Goal: Task Accomplishment & Management: Manage account settings

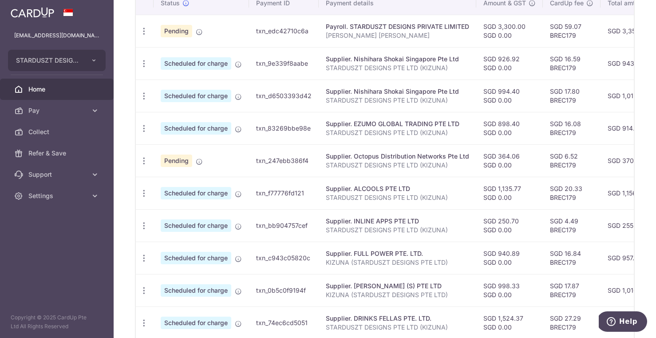
scroll to position [284, 0]
click at [144, 157] on icon "button" at bounding box center [143, 159] width 9 height 9
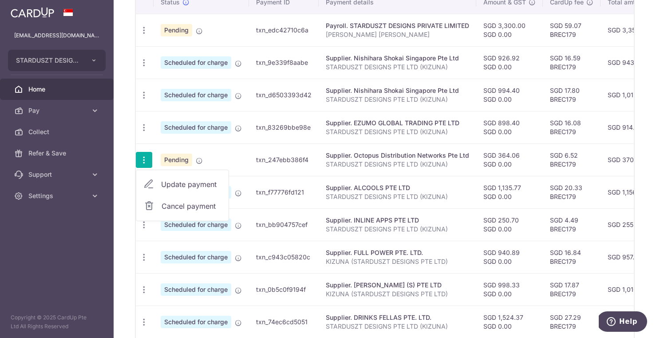
click at [214, 158] on td "Pending" at bounding box center [201, 159] width 95 height 32
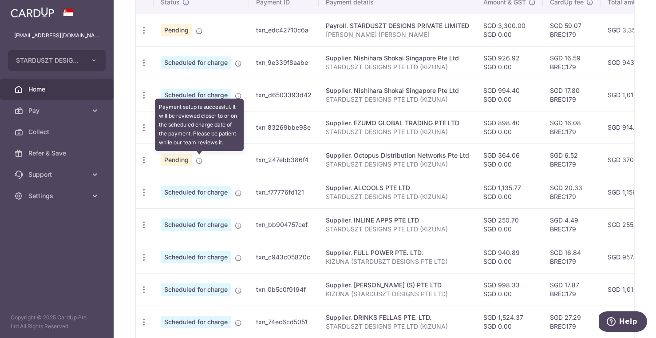
click at [198, 162] on icon at bounding box center [199, 160] width 7 height 7
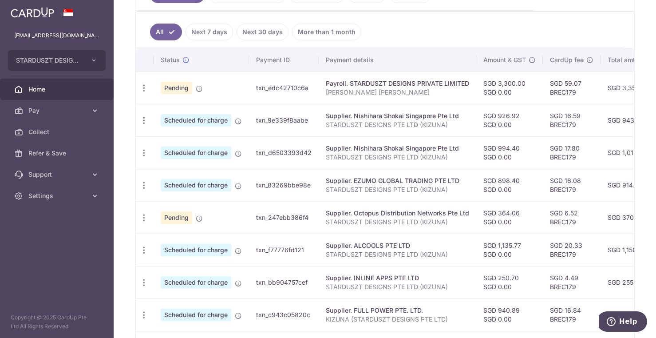
scroll to position [225, 0]
click at [144, 88] on icon "button" at bounding box center [143, 88] width 9 height 9
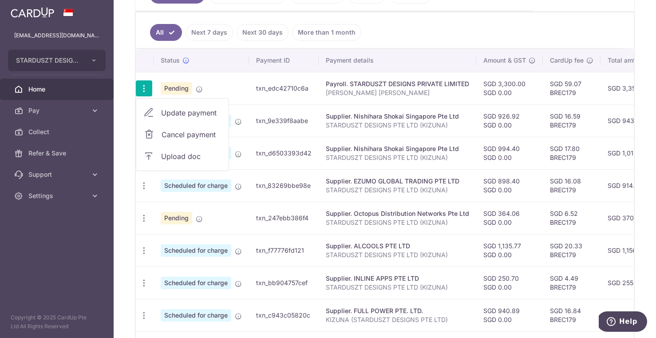
click at [517, 85] on td "SGD 3,300.00 SGD 0.00" at bounding box center [509, 88] width 67 height 32
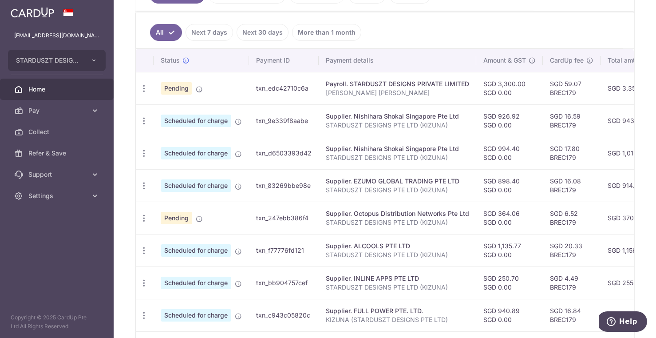
scroll to position [353, 0]
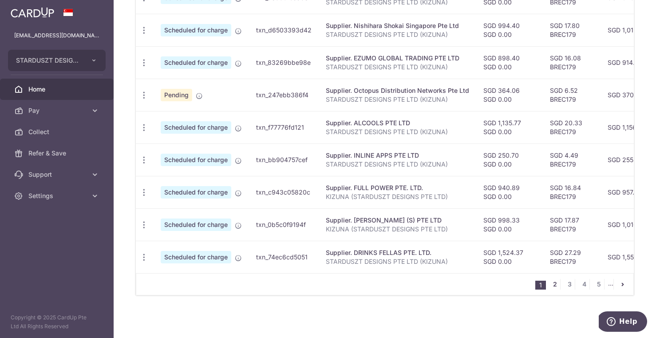
click at [539, 285] on link "2" at bounding box center [555, 284] width 11 height 11
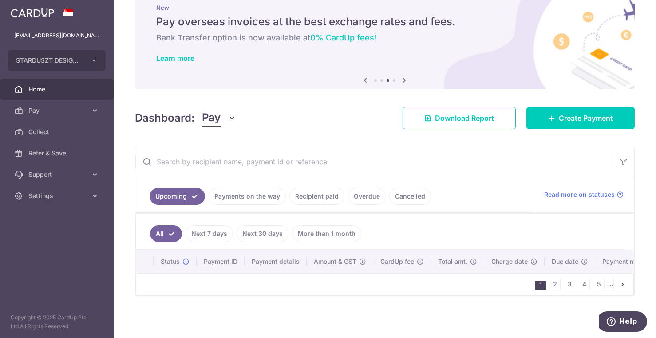
scroll to position [29, 0]
click at [539, 285] on link "2" at bounding box center [555, 284] width 11 height 11
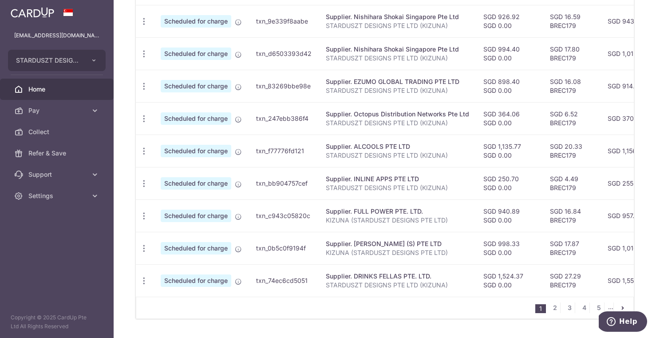
scroll to position [353, 0]
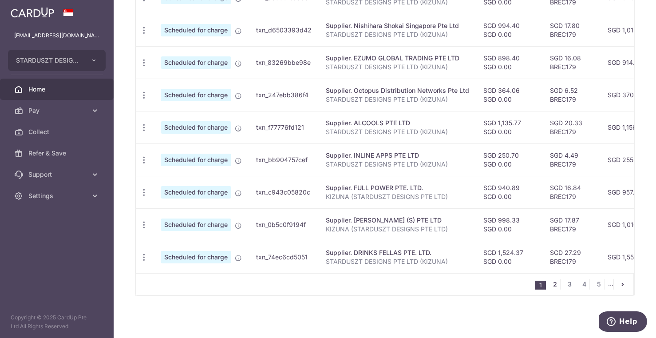
click at [550, 282] on link "2" at bounding box center [555, 284] width 11 height 11
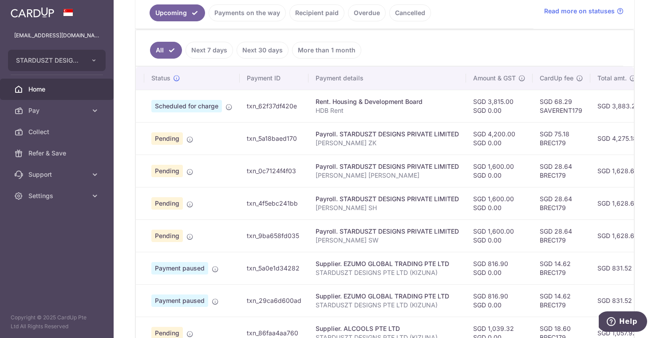
scroll to position [0, 0]
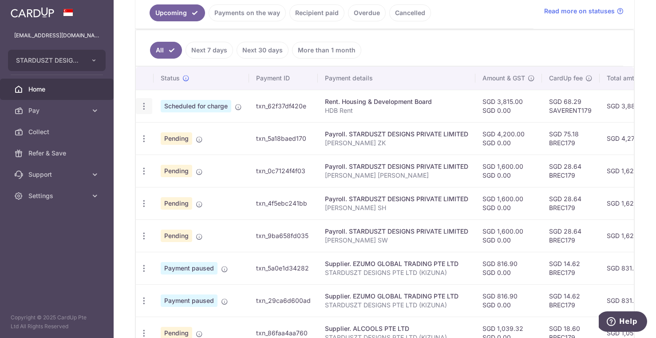
click at [142, 107] on icon "button" at bounding box center [143, 106] width 9 height 9
click at [158, 130] on link "Update payment" at bounding box center [182, 130] width 92 height 21
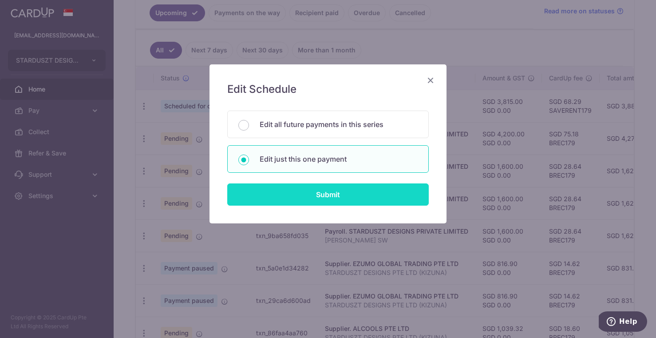
click at [325, 194] on input "Submit" at bounding box center [328, 194] width 202 height 22
radio input "true"
type input "3,815.00"
type input "0.00"
type input "27/10/2025"
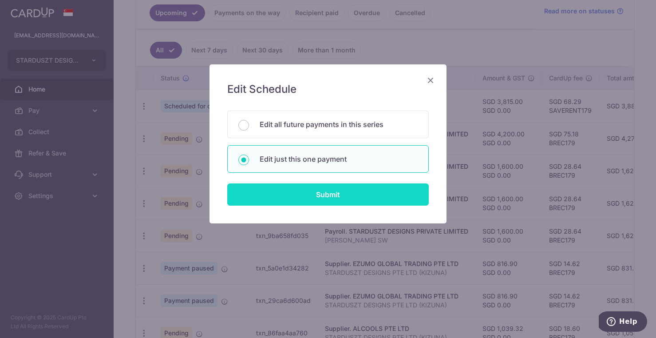
type input "HDB Rent"
type input "SAVERENT179"
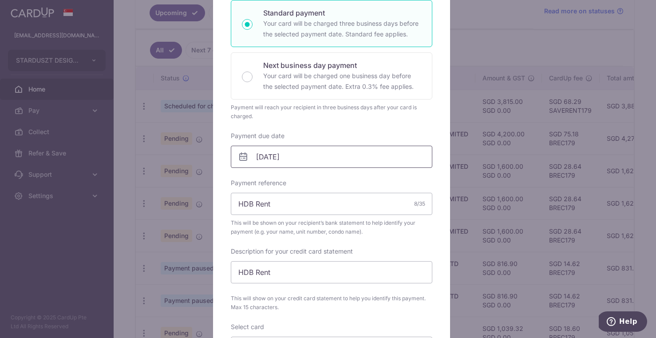
scroll to position [161, 0]
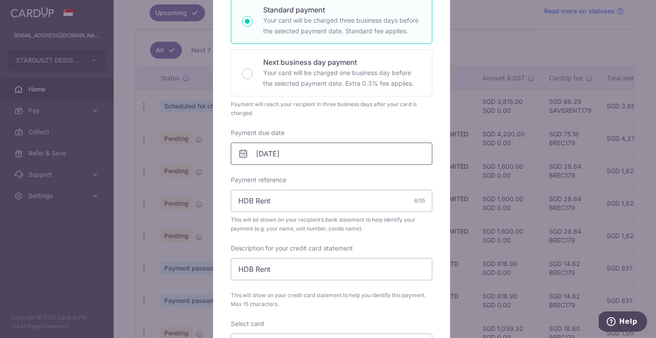
click at [264, 152] on input "27/10/2025" at bounding box center [332, 153] width 202 height 22
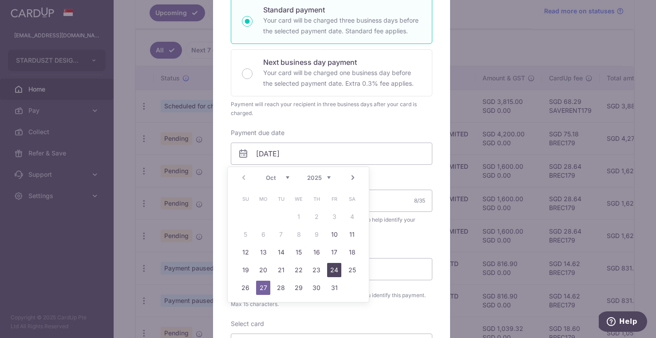
click at [338, 269] on link "24" at bounding box center [334, 270] width 14 height 14
type input "24/10/2025"
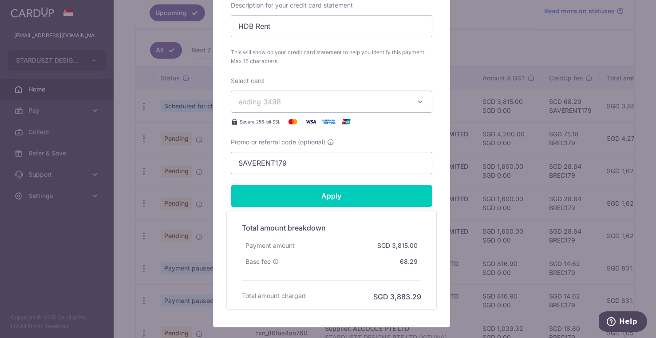
scroll to position [443, 0]
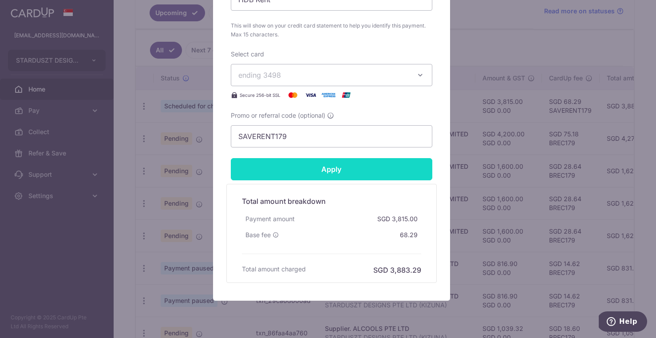
click at [346, 165] on input "Apply" at bounding box center [332, 169] width 202 height 22
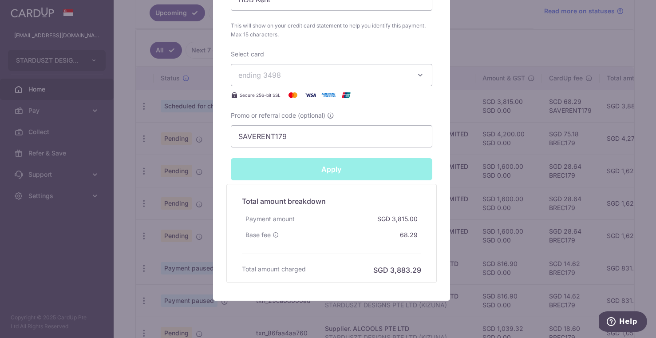
type input "Successfully Applied"
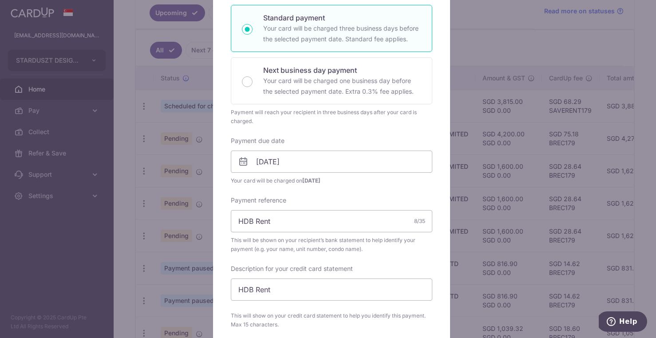
scroll to position [0, 0]
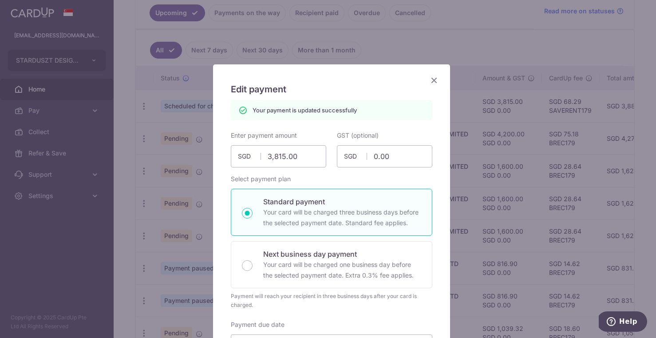
click at [430, 76] on icon "Close" at bounding box center [434, 80] width 11 height 11
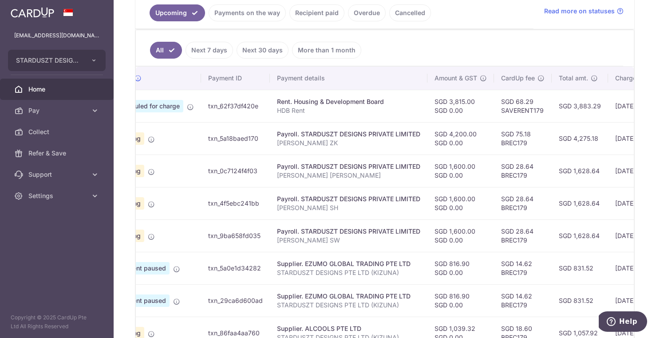
scroll to position [0, 109]
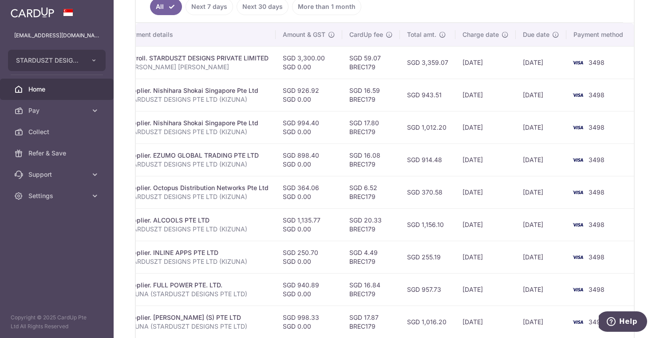
scroll to position [353, 0]
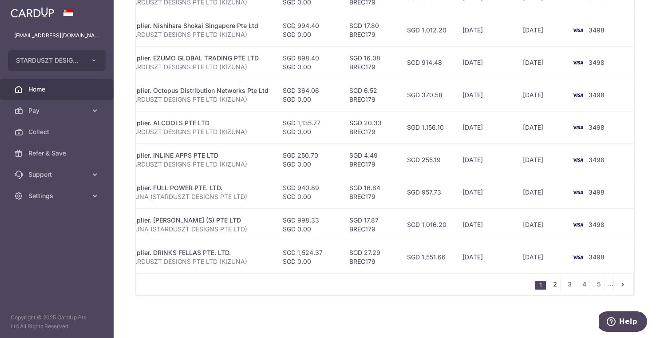
click at [550, 280] on link "2" at bounding box center [555, 284] width 11 height 11
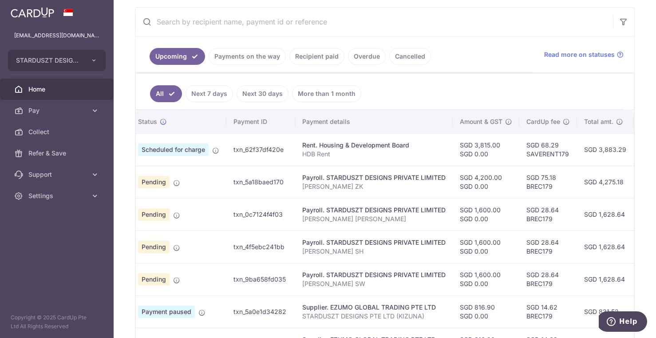
scroll to position [0, 0]
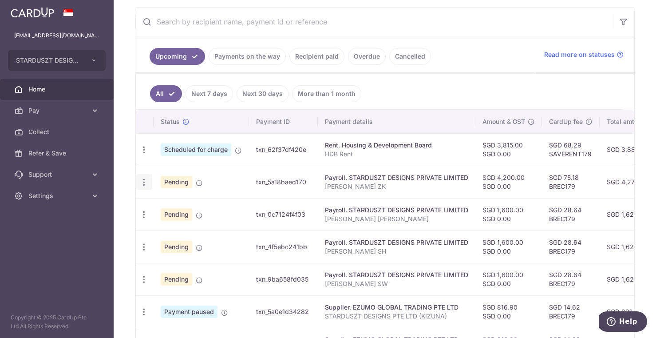
click at [144, 179] on icon "button" at bounding box center [143, 182] width 9 height 9
click at [184, 205] on span "Update payment" at bounding box center [191, 206] width 60 height 11
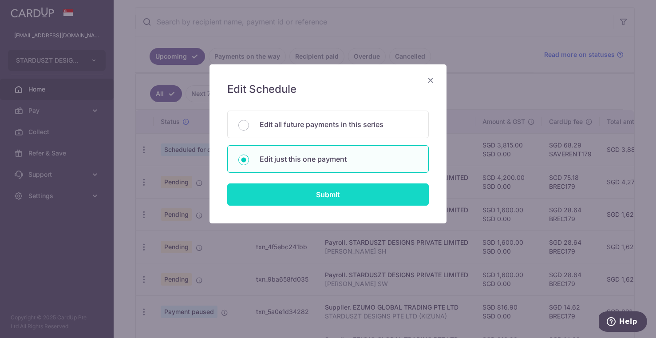
click at [346, 197] on input "Submit" at bounding box center [328, 194] width 202 height 22
radio input "true"
type input "4,200.00"
type input "[DATE]"
type input "[PERSON_NAME] ZK"
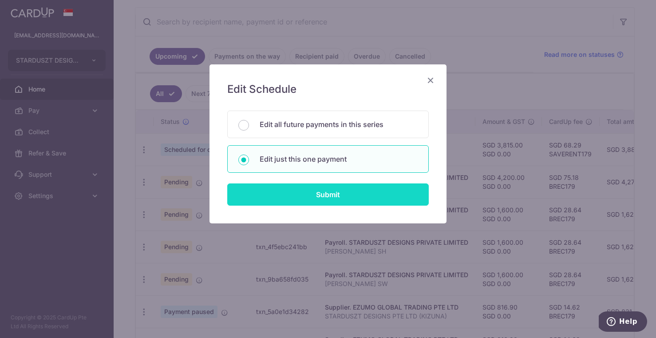
type input "[PERSON_NAME] ZK"
type input "BREC179"
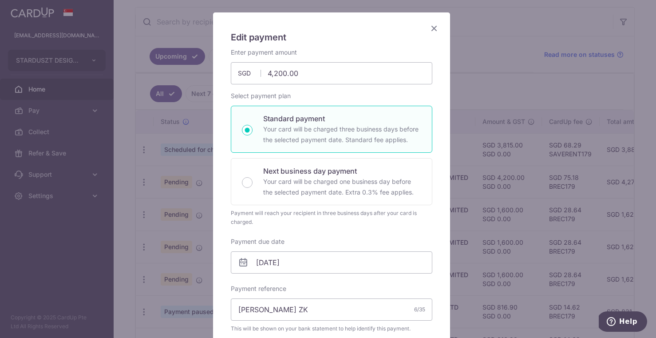
scroll to position [116, 0]
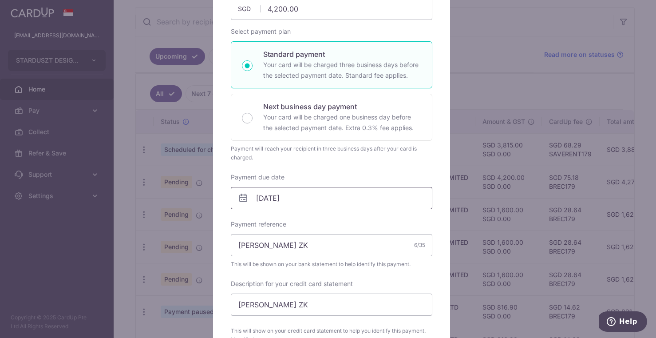
click at [274, 193] on input "[DATE]" at bounding box center [332, 198] width 202 height 22
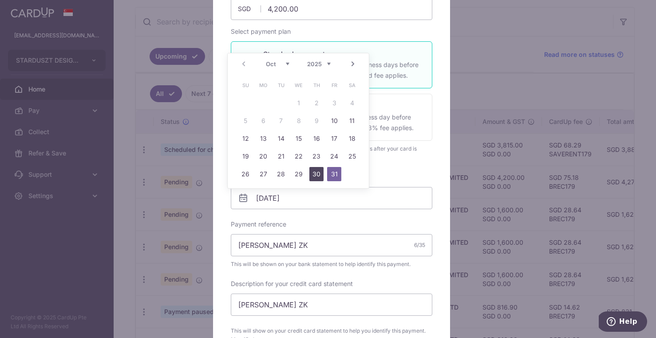
click at [320, 174] on link "30" at bounding box center [316, 174] width 14 height 14
type input "30/10/2025"
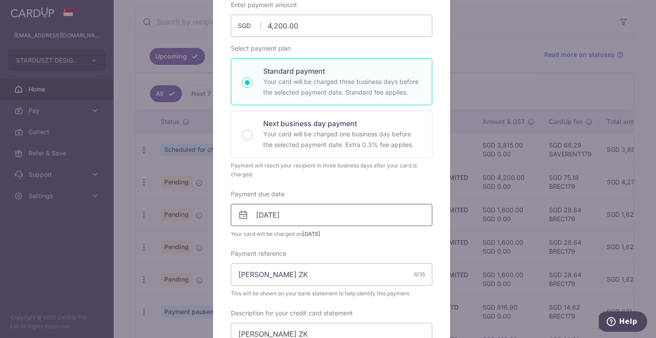
scroll to position [109, 0]
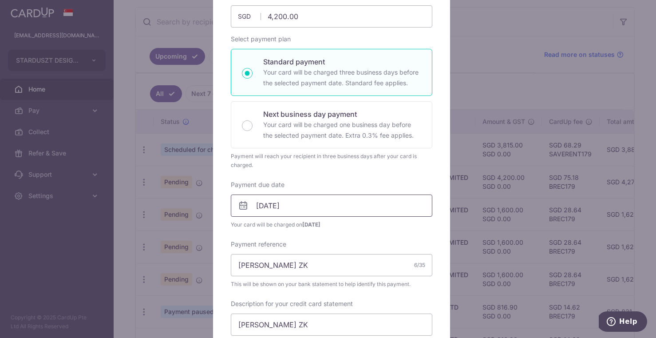
click at [282, 203] on input "30/10/2025" at bounding box center [332, 205] width 202 height 22
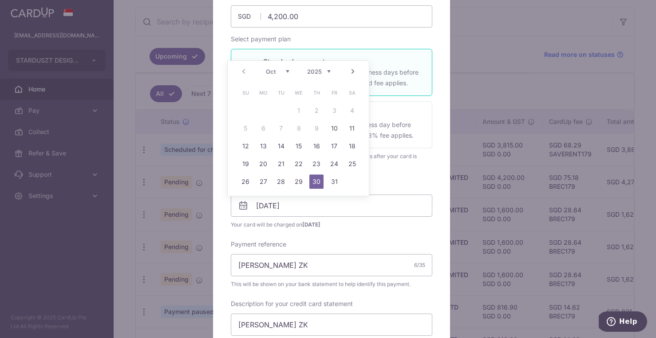
click at [352, 223] on span "Your card will be charged on 27/10/2025" at bounding box center [332, 224] width 202 height 9
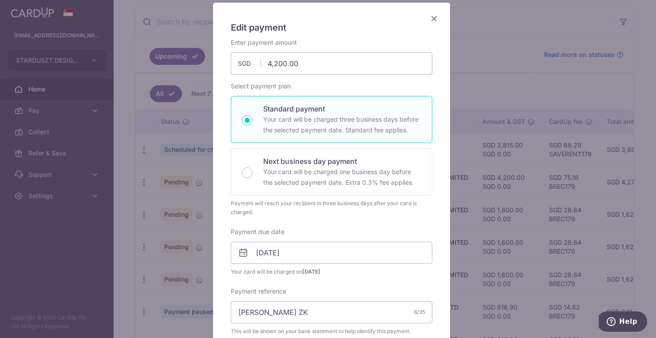
scroll to position [0, 0]
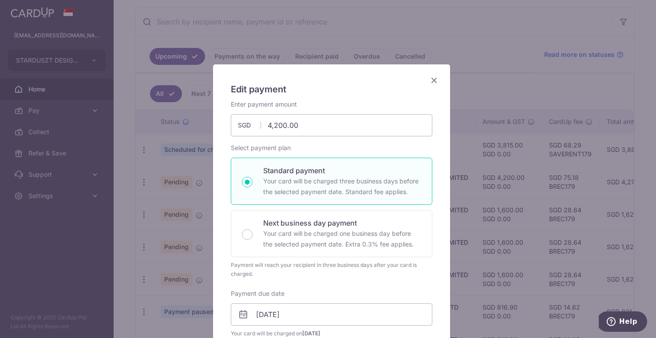
click at [430, 79] on icon "Close" at bounding box center [434, 80] width 11 height 11
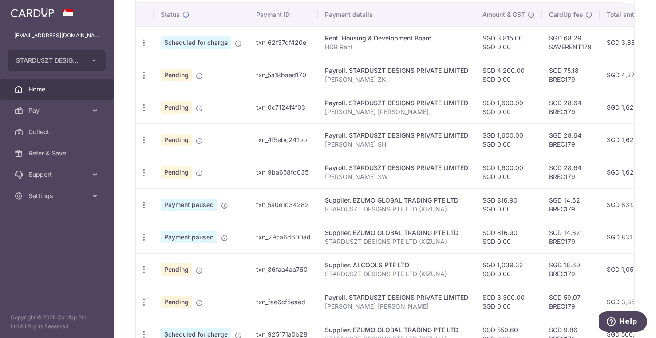
scroll to position [285, 0]
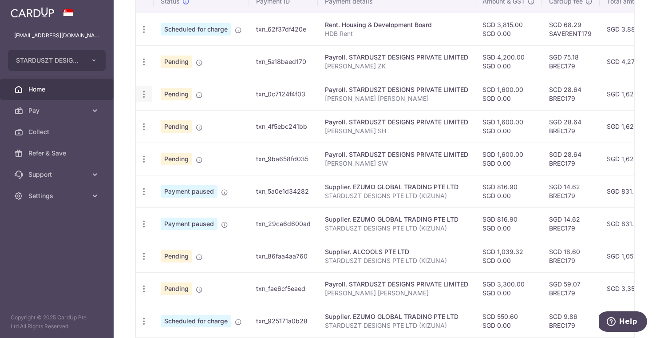
click at [142, 94] on icon "button" at bounding box center [143, 94] width 9 height 9
click at [165, 121] on span "Update payment" at bounding box center [191, 118] width 60 height 11
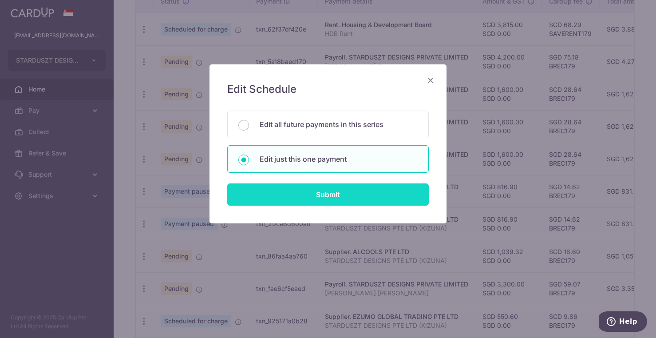
click at [350, 198] on input "Submit" at bounding box center [328, 194] width 202 height 22
type input "1,600.00"
radio input "true"
type input "[DATE]"
type input "[PERSON_NAME] [PERSON_NAME]"
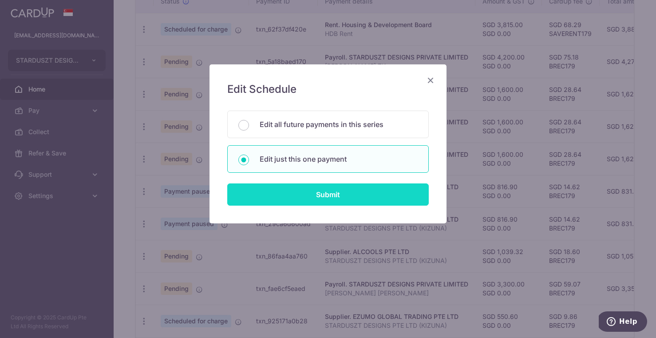
type input "[PERSON_NAME] [PERSON_NAME]"
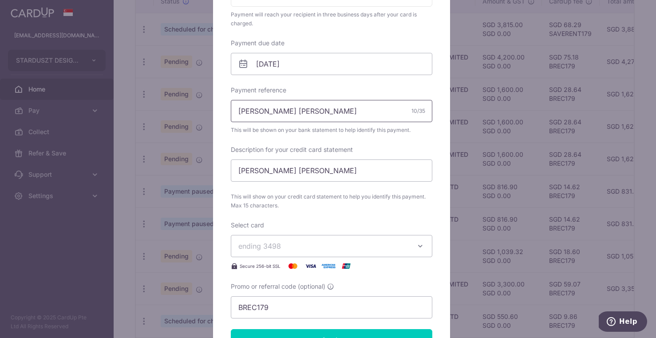
scroll to position [255, 0]
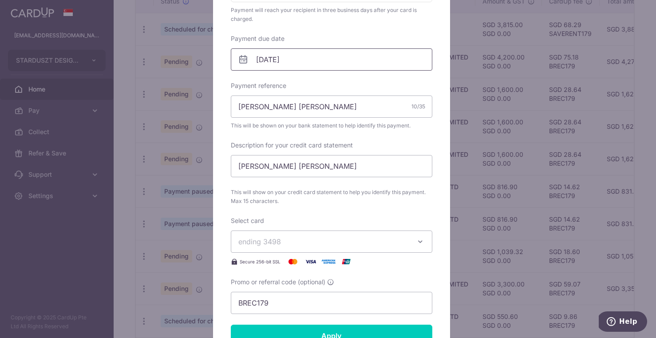
click at [382, 63] on input "[DATE]" at bounding box center [332, 59] width 202 height 22
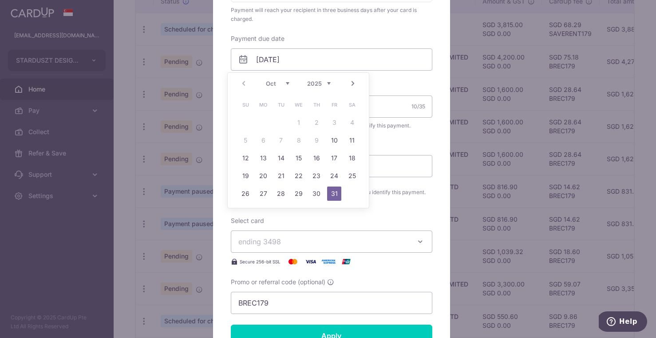
click at [505, 158] on div "Edit payment By clicking apply, you will make changes to all payments to STARDU…" at bounding box center [328, 169] width 656 height 338
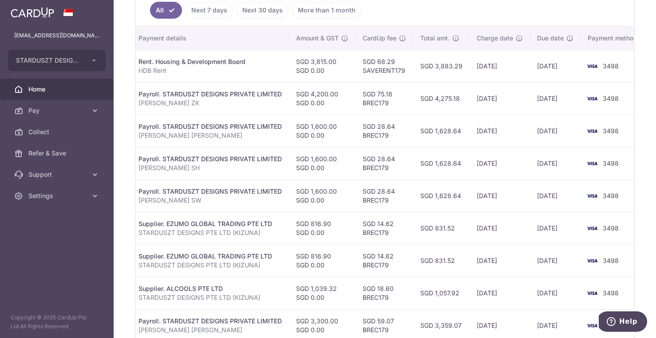
scroll to position [0, 185]
click at [203, 11] on link "Next 7 days" at bounding box center [209, 10] width 47 height 17
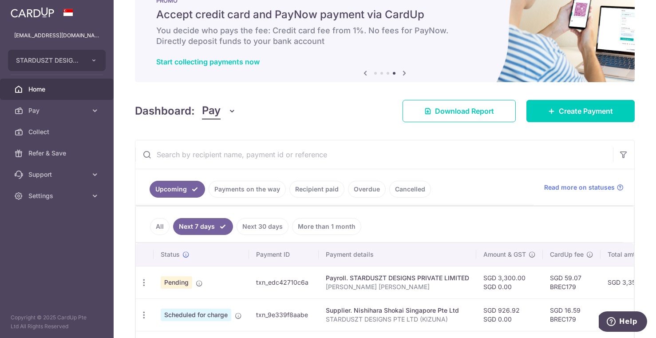
scroll to position [0, 0]
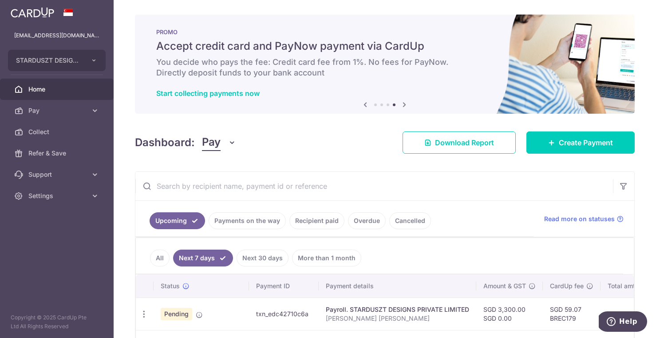
click at [163, 256] on link "All" at bounding box center [160, 257] width 20 height 17
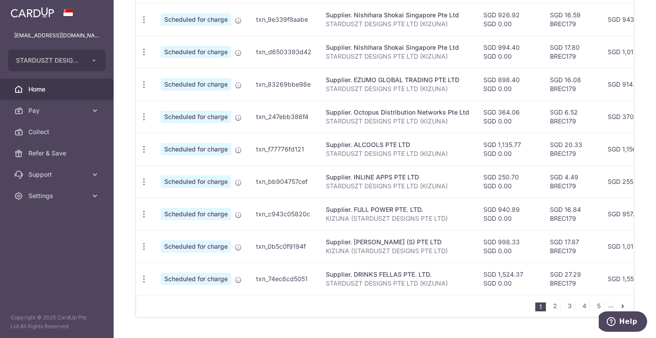
scroll to position [353, 0]
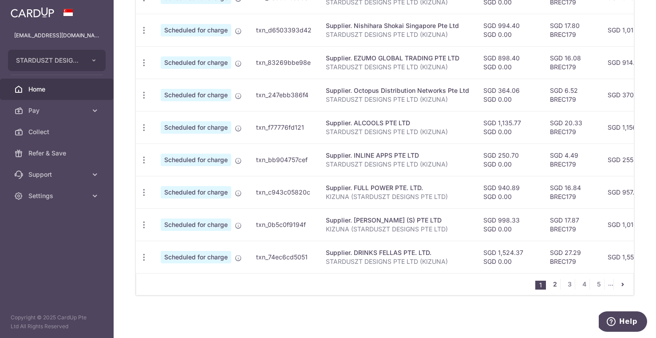
click at [550, 287] on link "2" at bounding box center [555, 284] width 11 height 11
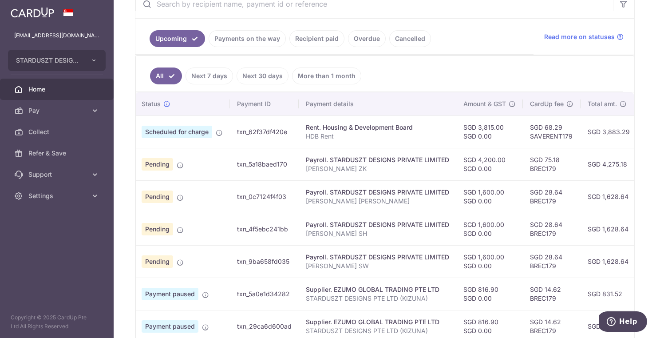
scroll to position [0, 0]
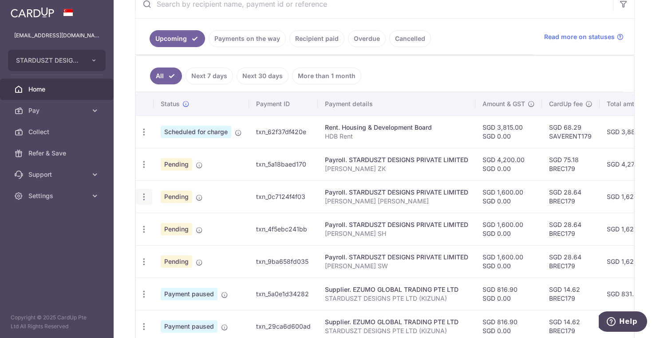
click at [142, 198] on icon "button" at bounding box center [143, 196] width 9 height 9
click at [180, 225] on span "Update payment" at bounding box center [191, 221] width 60 height 11
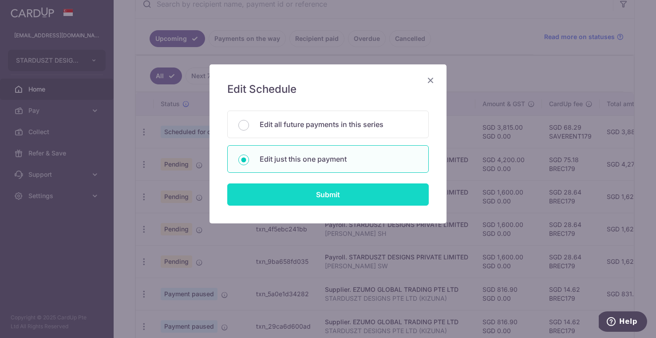
click at [290, 195] on input "Submit" at bounding box center [328, 194] width 202 height 22
radio input "true"
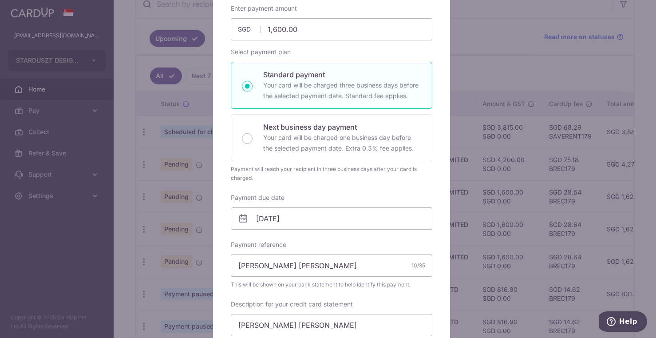
scroll to position [110, 0]
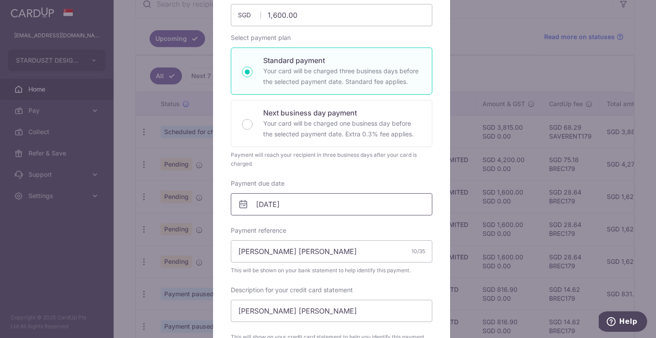
click at [279, 197] on input "[DATE]" at bounding box center [332, 204] width 202 height 22
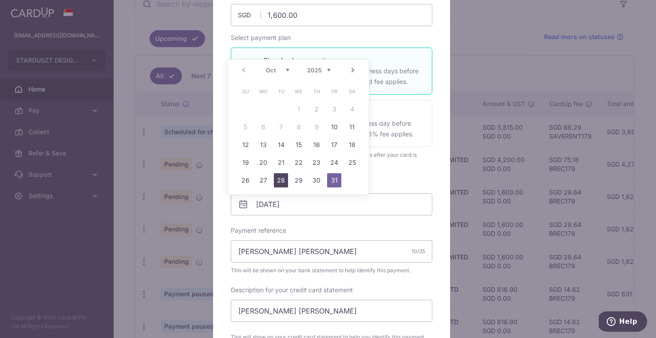
click at [279, 180] on link "28" at bounding box center [281, 180] width 14 height 14
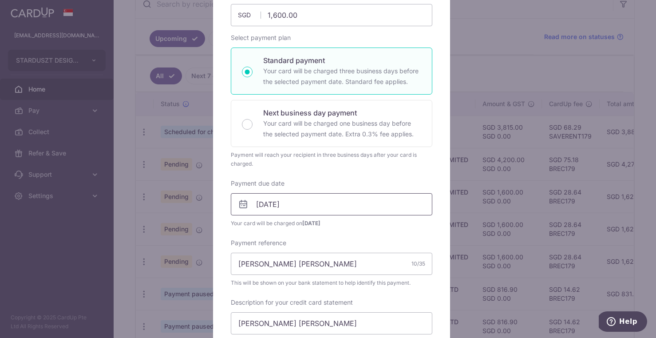
click at [311, 207] on input "[DATE]" at bounding box center [332, 204] width 202 height 22
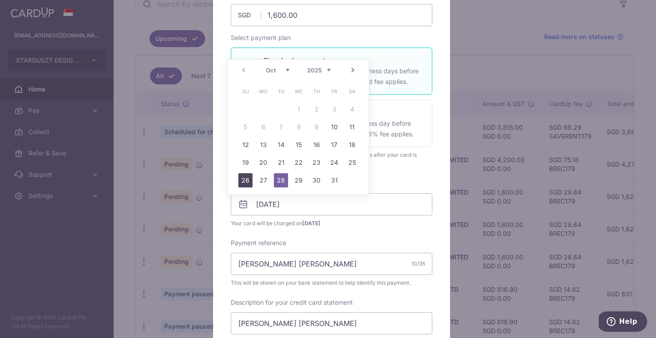
click at [248, 182] on link "26" at bounding box center [245, 180] width 14 height 14
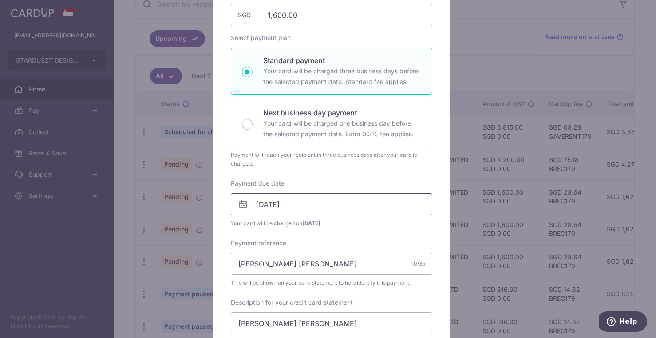
click at [279, 201] on input "26/10/2025" at bounding box center [332, 204] width 202 height 22
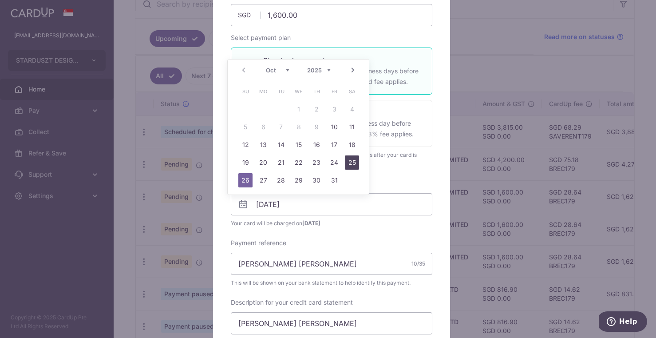
click at [356, 162] on link "25" at bounding box center [352, 162] width 14 height 14
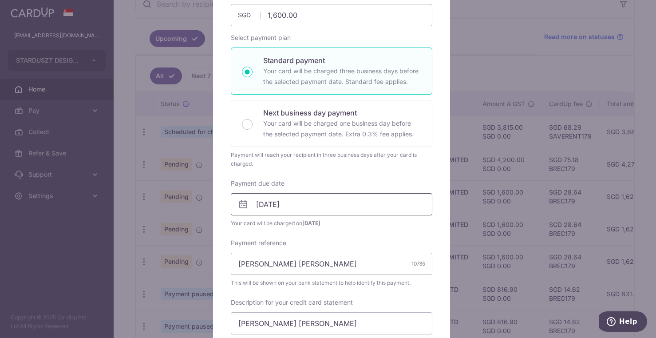
click at [295, 202] on input "25/10/2025" at bounding box center [332, 204] width 202 height 22
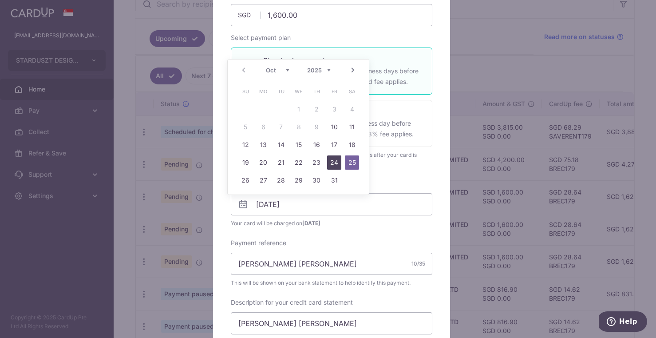
click at [336, 157] on link "24" at bounding box center [334, 162] width 14 height 14
type input "[DATE]"
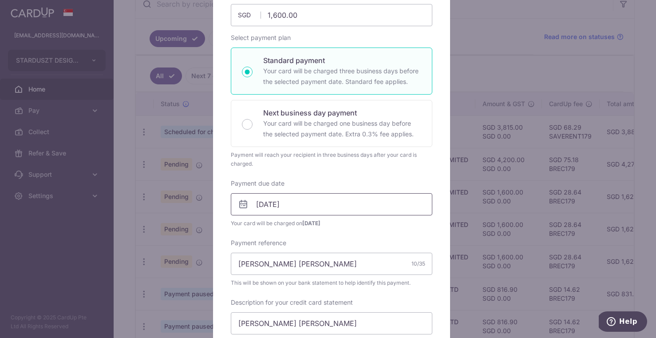
click at [318, 203] on input "[DATE]" at bounding box center [332, 204] width 202 height 22
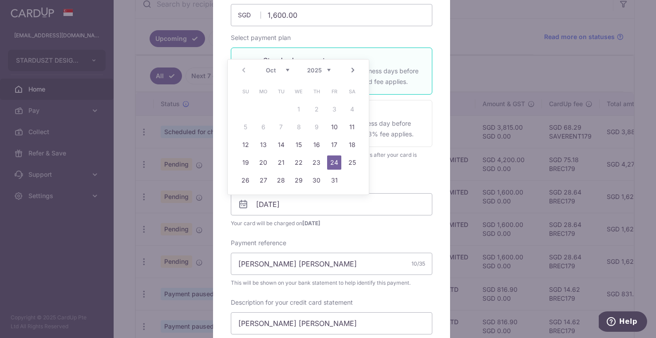
click at [366, 232] on div "Enter payment amount 1,600.00 1600.00 SGD To change the payment amount, please …" at bounding box center [332, 230] width 202 height 481
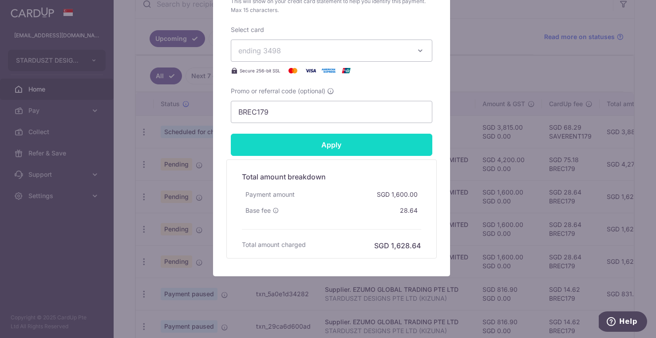
click at [327, 150] on input "Apply" at bounding box center [332, 145] width 202 height 22
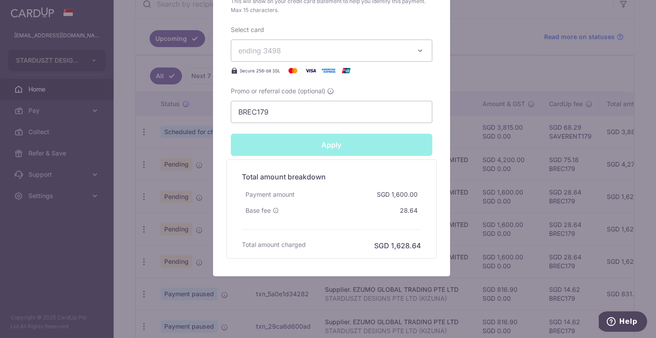
type input "Successfully Applied"
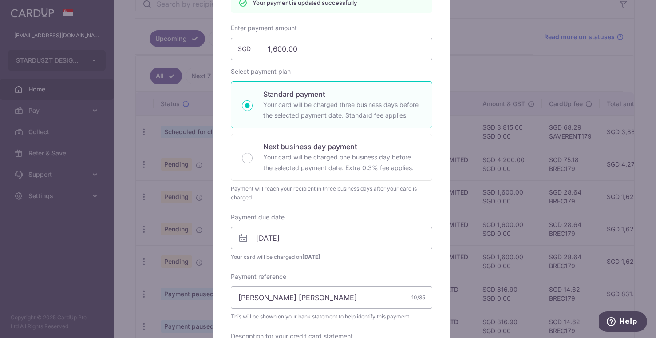
scroll to position [0, 0]
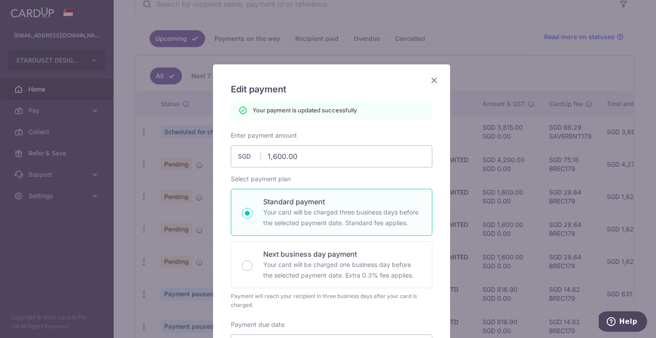
click at [431, 78] on icon "Close" at bounding box center [434, 80] width 11 height 11
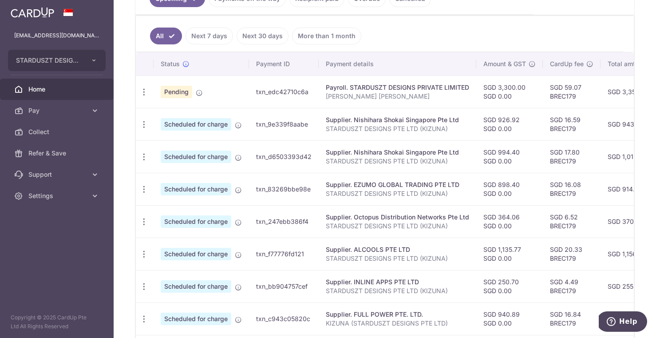
scroll to position [353, 0]
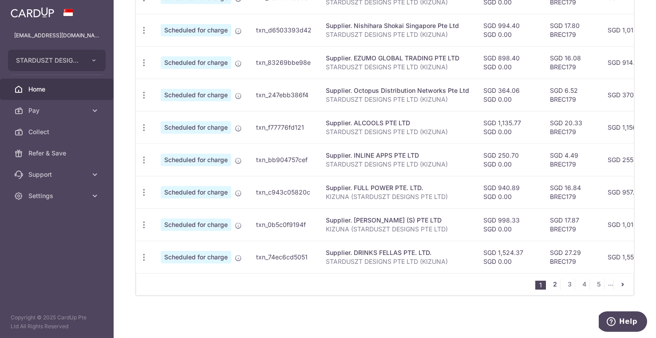
click at [553, 286] on link "2" at bounding box center [555, 284] width 11 height 11
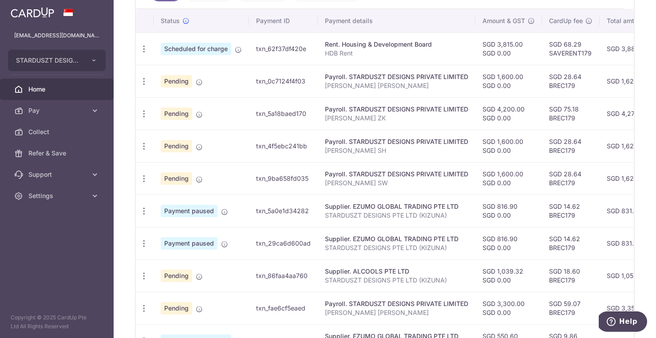
scroll to position [264, 0]
click at [145, 144] on icon "button" at bounding box center [143, 146] width 9 height 9
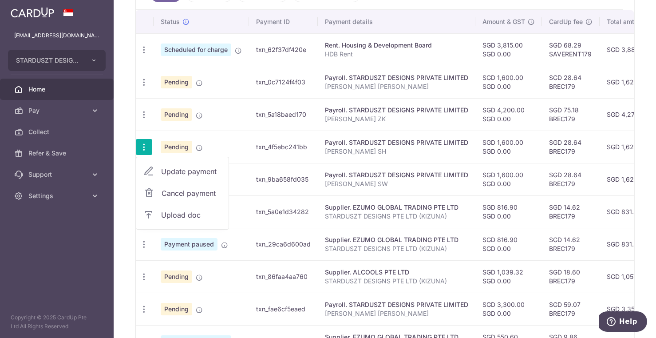
click at [162, 172] on span "Update payment" at bounding box center [191, 171] width 60 height 11
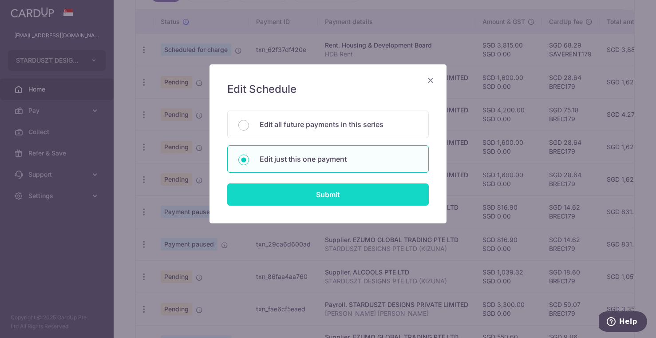
click at [378, 198] on input "Submit" at bounding box center [328, 194] width 202 height 22
radio input "true"
type input "1,600.00"
type input "[DATE]"
type input "[PERSON_NAME] SH"
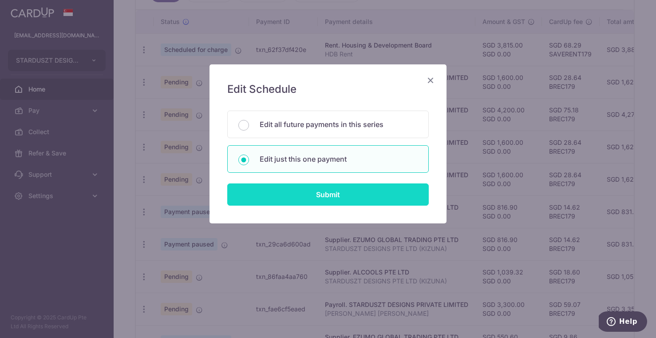
type input "[PERSON_NAME] SH"
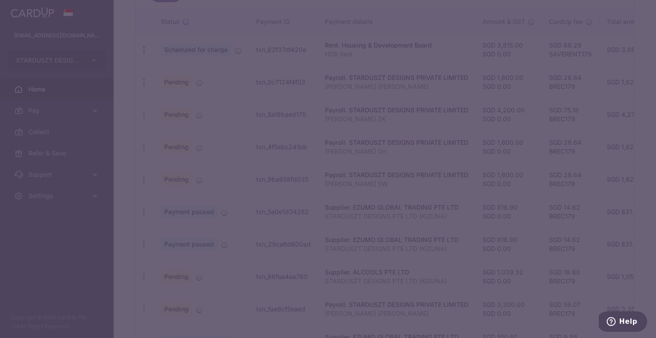
type input "BREC179"
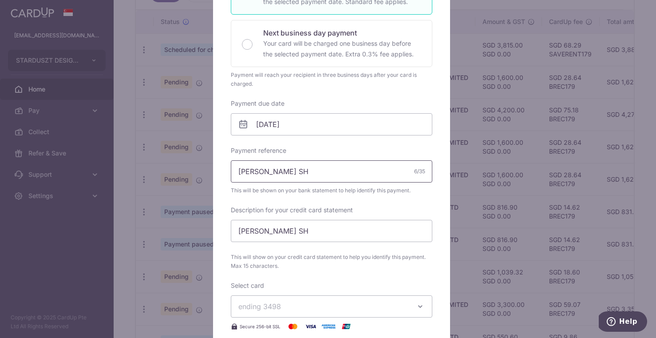
scroll to position [196, 0]
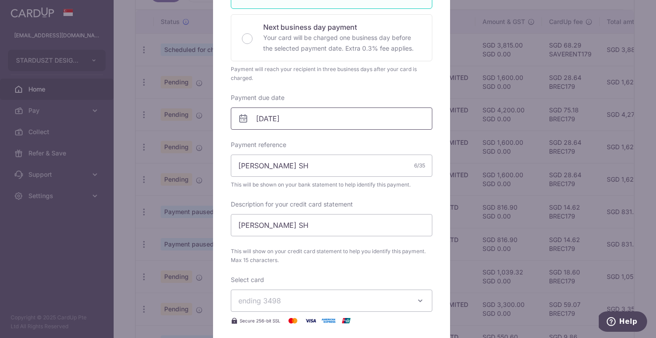
click at [280, 114] on input "31/10/2025" at bounding box center [332, 118] width 202 height 22
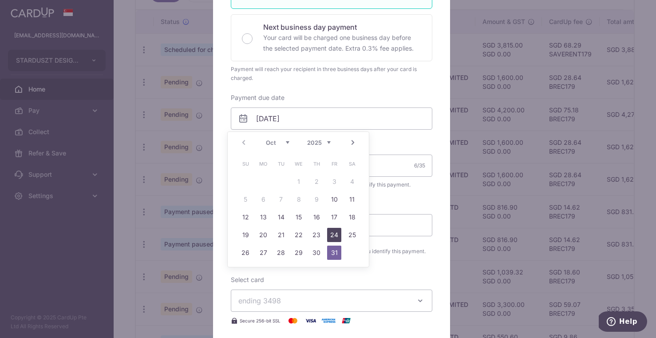
click at [333, 232] on link "24" at bounding box center [334, 235] width 14 height 14
type input "24/10/2025"
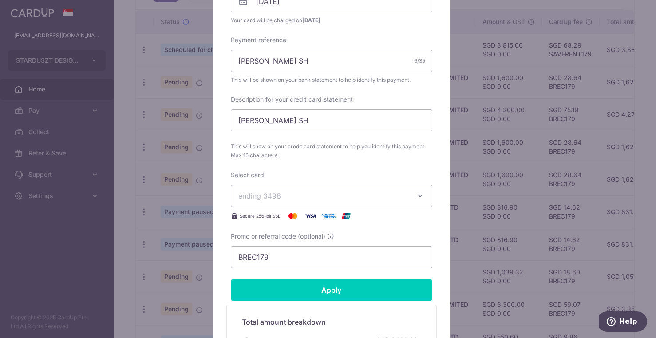
scroll to position [461, 0]
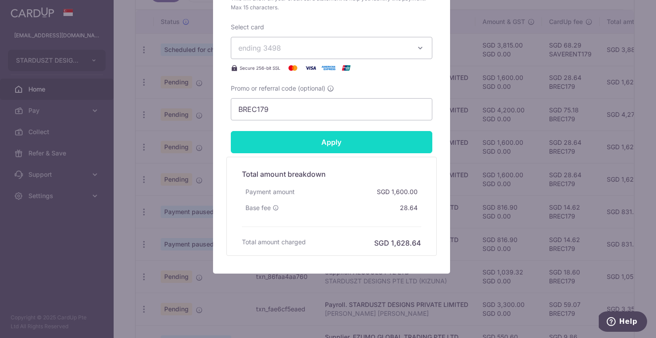
click at [377, 142] on input "Apply" at bounding box center [332, 142] width 202 height 22
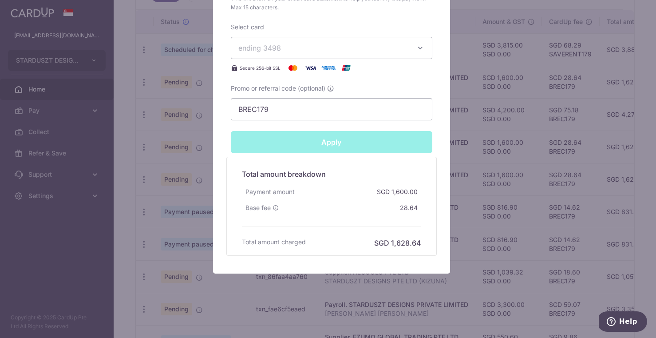
type input "Successfully Applied"
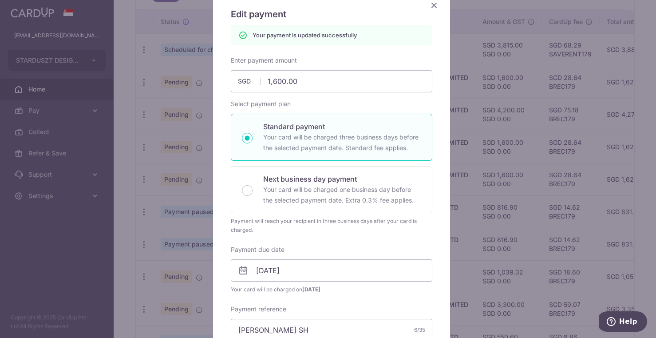
scroll to position [32, 0]
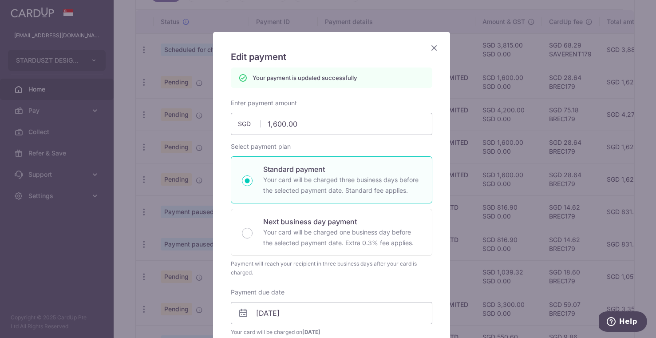
click at [431, 47] on icon "Close" at bounding box center [434, 47] width 11 height 11
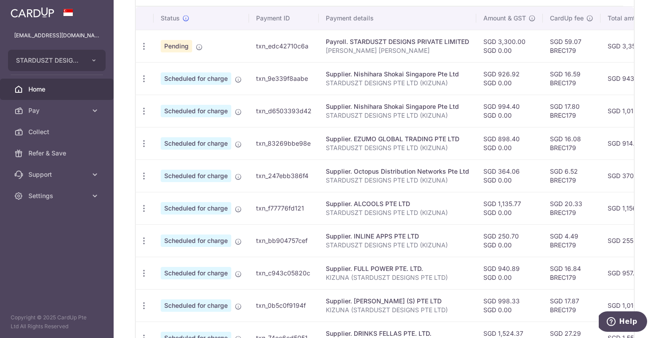
scroll to position [353, 0]
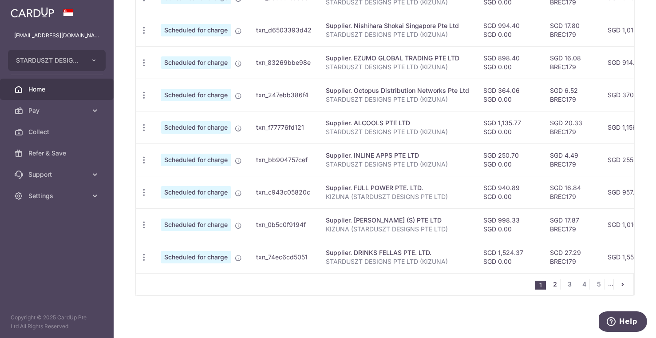
click at [551, 285] on link "2" at bounding box center [555, 284] width 11 height 11
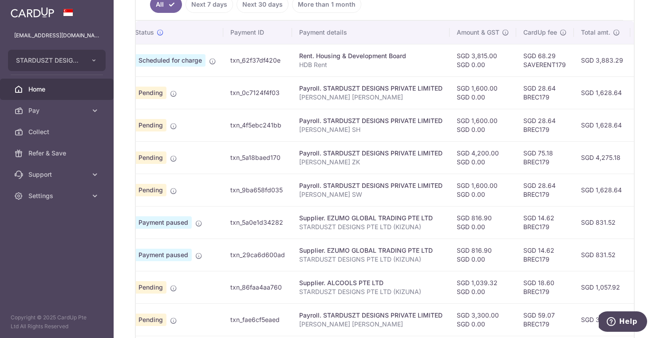
scroll to position [0, 0]
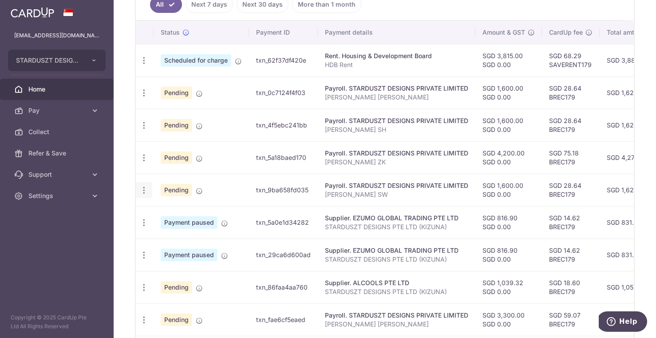
click at [145, 189] on icon "button" at bounding box center [143, 190] width 9 height 9
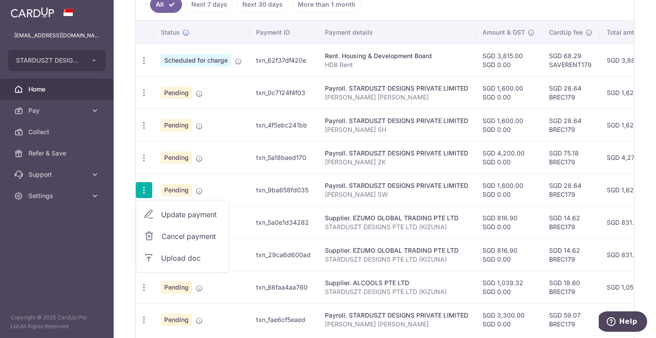
click at [180, 212] on span "Update payment" at bounding box center [191, 214] width 60 height 11
radio input "true"
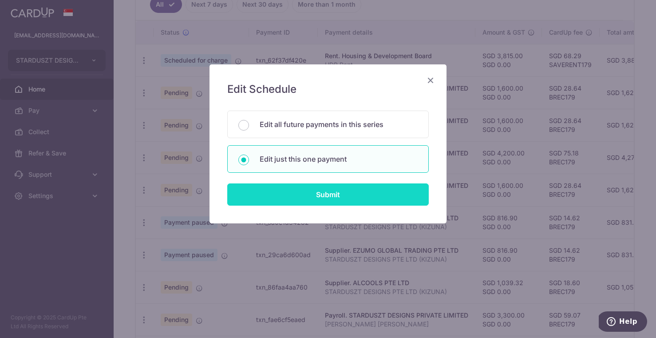
click at [316, 195] on input "Submit" at bounding box center [328, 194] width 202 height 22
radio input "true"
type input "1,600.00"
type input "[DATE]"
type input "[PERSON_NAME] SW"
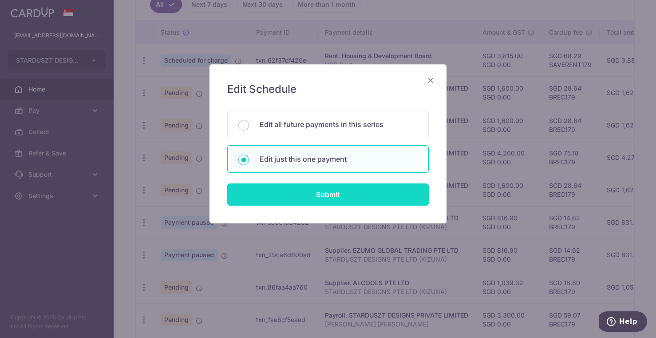
type input "[PERSON_NAME] SW"
type input "BREC179"
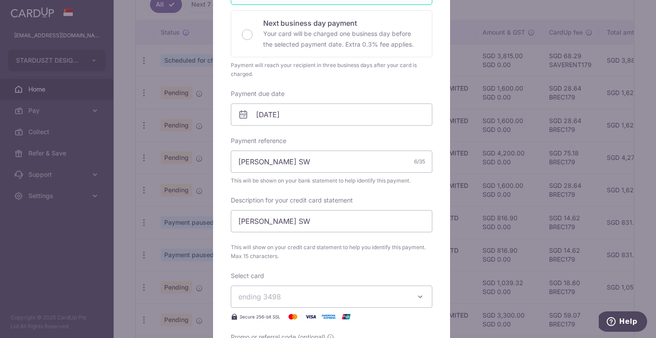
scroll to position [51, 0]
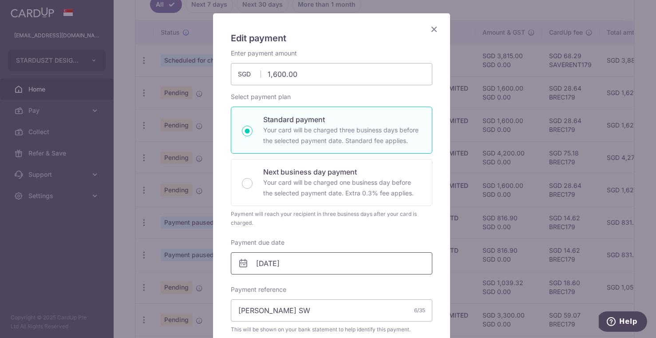
click at [314, 271] on input "[DATE]" at bounding box center [332, 263] width 202 height 22
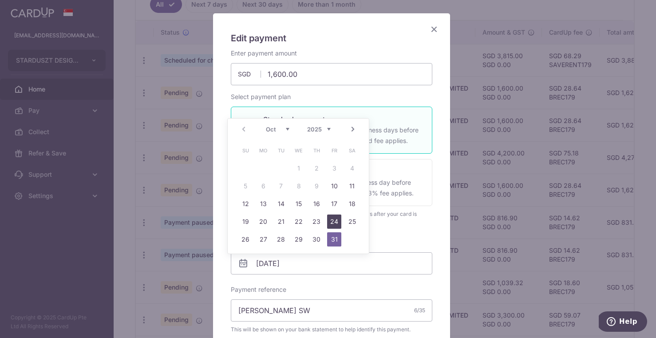
click at [339, 222] on link "24" at bounding box center [334, 221] width 14 height 14
type input "[DATE]"
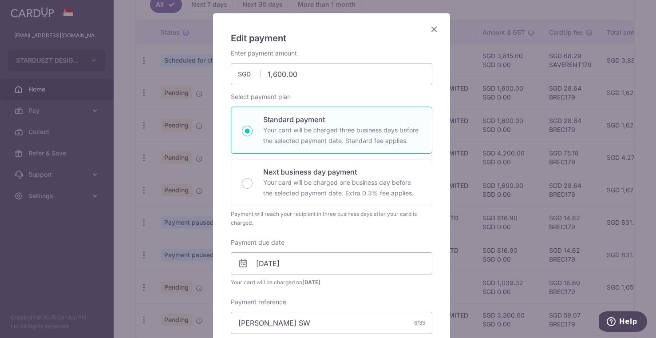
click at [416, 222] on div "Payment will reach your recipient in three business days after your card is cha…" at bounding box center [332, 219] width 202 height 18
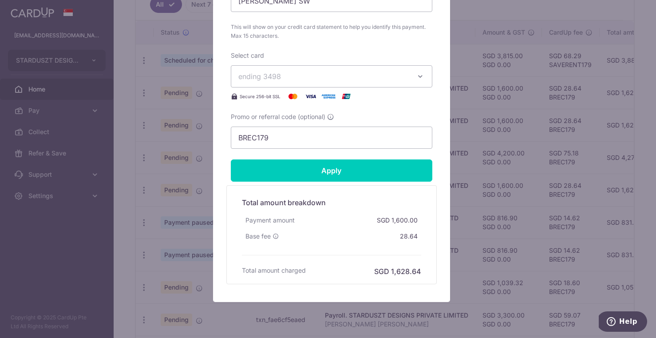
scroll to position [452, 0]
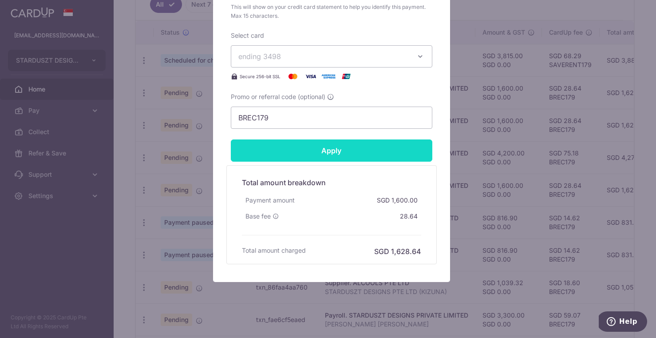
click at [375, 145] on input "Apply" at bounding box center [332, 150] width 202 height 22
type input "Successfully Applied"
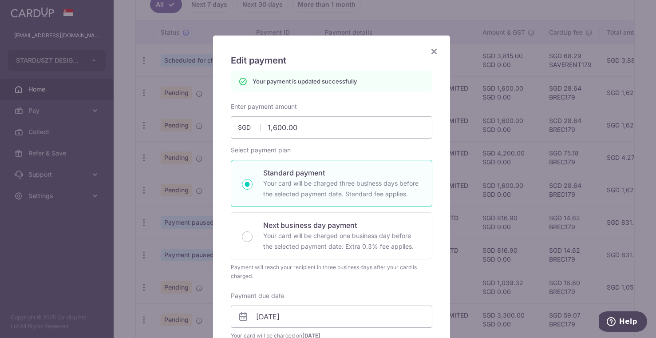
scroll to position [0, 0]
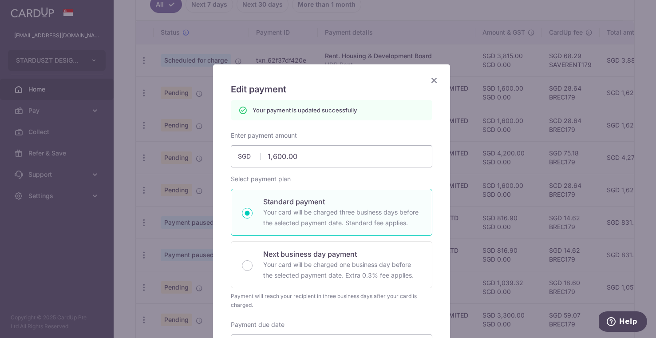
click at [430, 82] on icon "Close" at bounding box center [434, 80] width 11 height 11
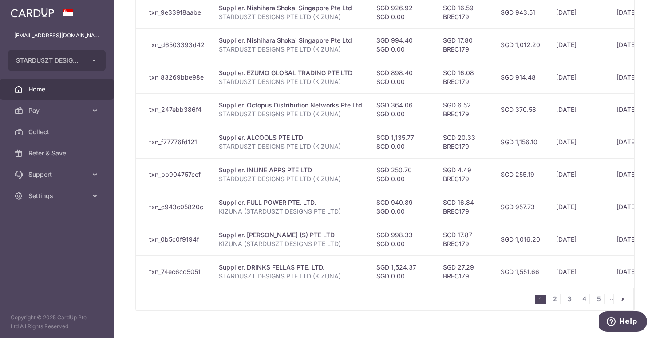
scroll to position [353, 0]
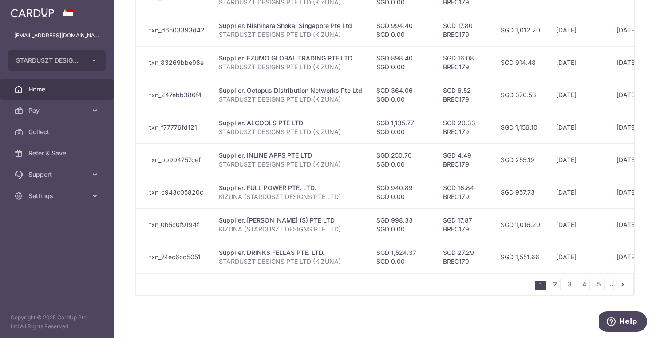
click at [550, 282] on link "2" at bounding box center [555, 284] width 11 height 11
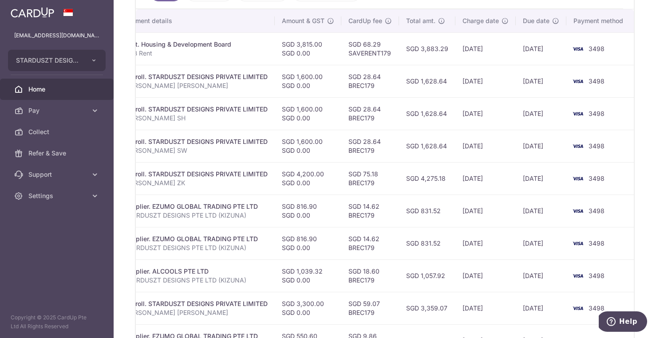
scroll to position [266, 0]
click at [27, 83] on link "Home" at bounding box center [57, 89] width 114 height 21
